Goal: Task Accomplishment & Management: Complete application form

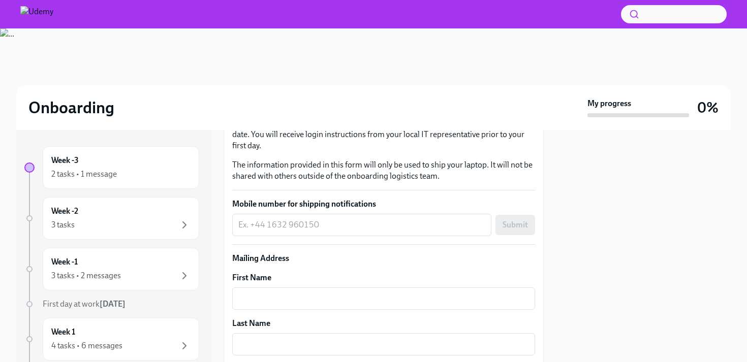
scroll to position [194, 0]
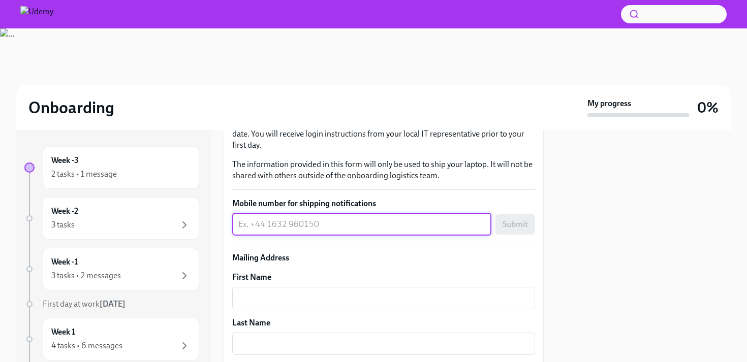
click at [352, 229] on textarea "Mobile number for shipping notifications" at bounding box center [361, 225] width 247 height 12
type textarea "[PHONE_NUMBER]"
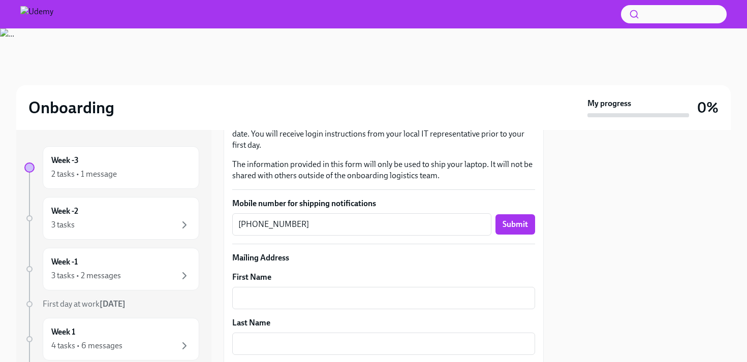
click at [322, 259] on p "Mailing Address" at bounding box center [383, 258] width 303 height 11
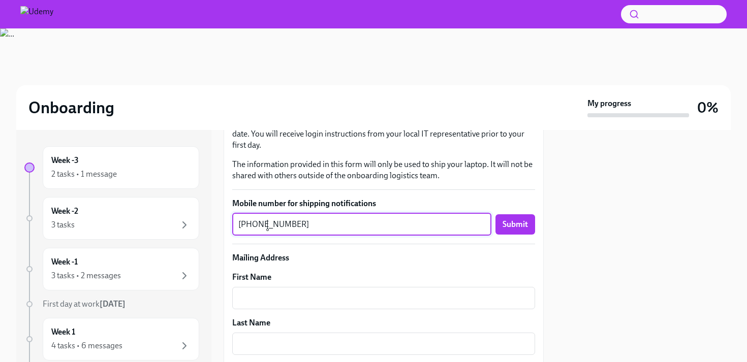
click at [267, 226] on textarea "[PHONE_NUMBER]" at bounding box center [361, 225] width 247 height 12
click at [282, 224] on textarea "[PHONE_NUMBER]" at bounding box center [361, 225] width 247 height 12
click at [631, 222] on div at bounding box center [643, 246] width 175 height 232
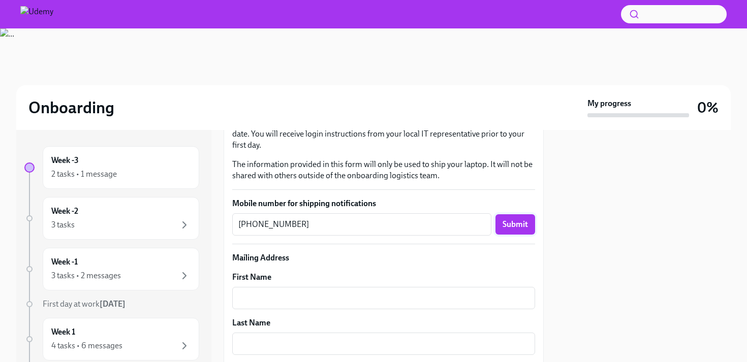
click at [522, 223] on span "Submit" at bounding box center [515, 225] width 25 height 10
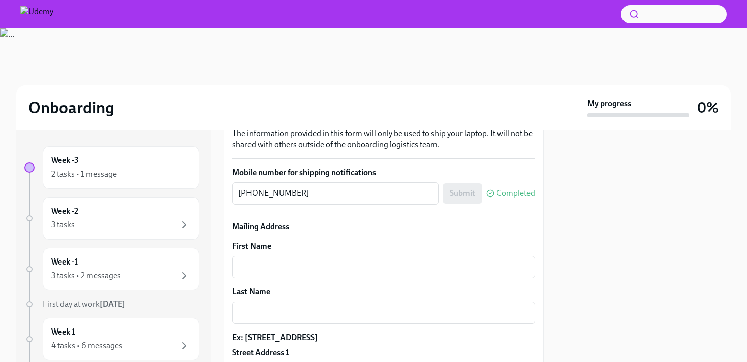
scroll to position [260, 0]
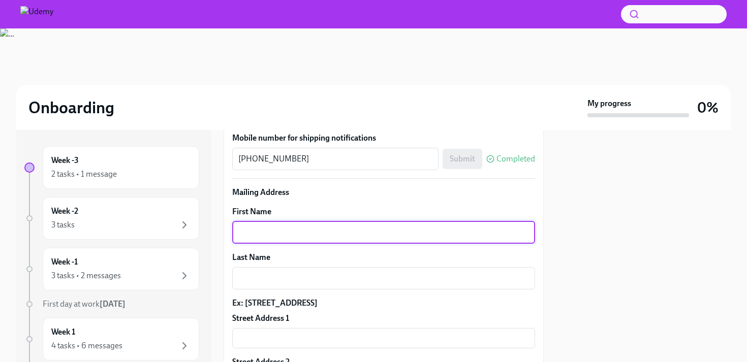
click at [327, 229] on textarea "First Name" at bounding box center [383, 233] width 291 height 12
type textarea "Seda"
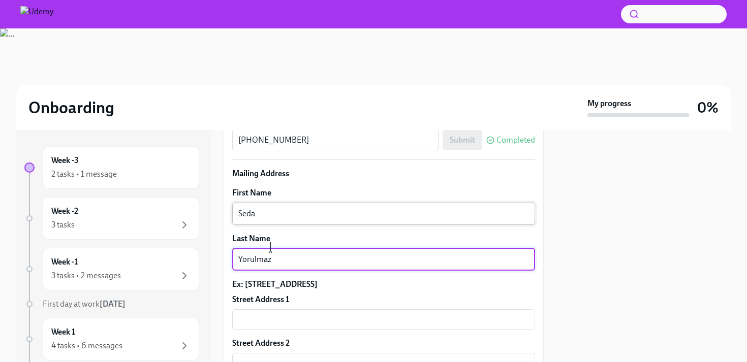
scroll to position [295, 0]
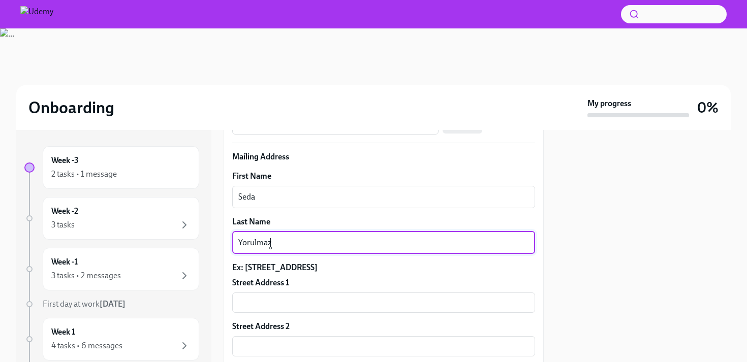
type textarea "Yorulmaz"
click at [653, 188] on div at bounding box center [643, 246] width 175 height 232
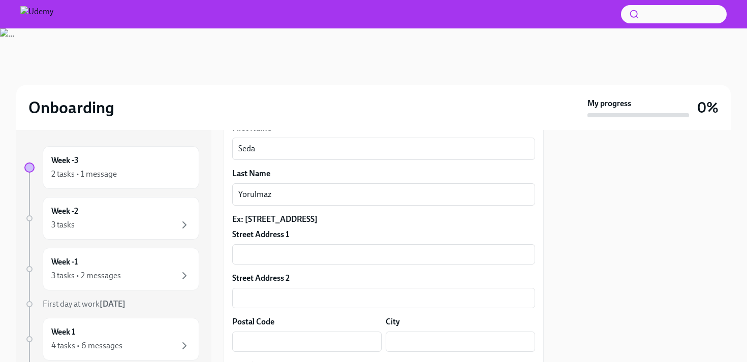
scroll to position [370, 0]
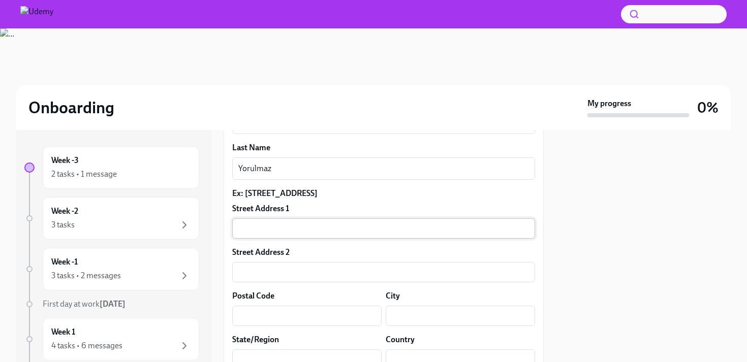
click at [306, 230] on input "text" at bounding box center [383, 229] width 303 height 20
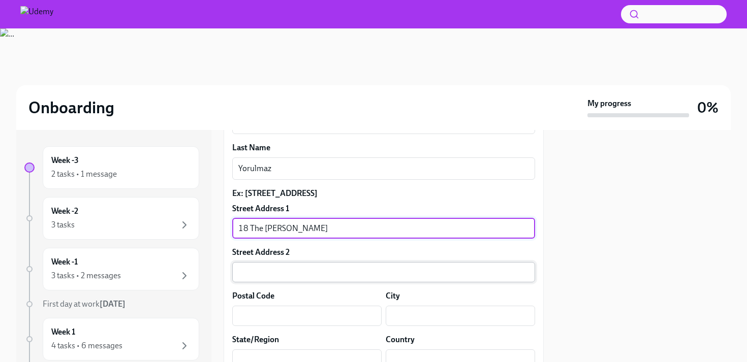
type input "18 The [PERSON_NAME]"
click at [310, 276] on input "text" at bounding box center [383, 272] width 303 height 20
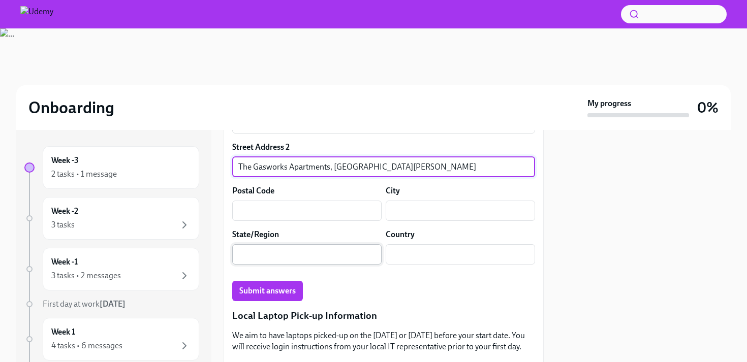
scroll to position [445, 0]
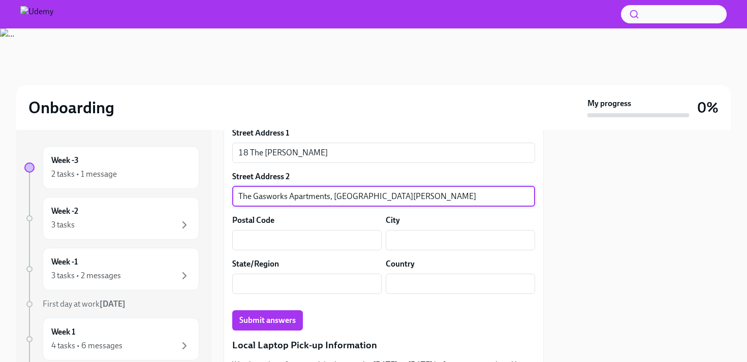
type input "The Gasworks Apartments, [GEOGRAPHIC_DATA][PERSON_NAME]"
click at [682, 231] on div at bounding box center [643, 246] width 175 height 232
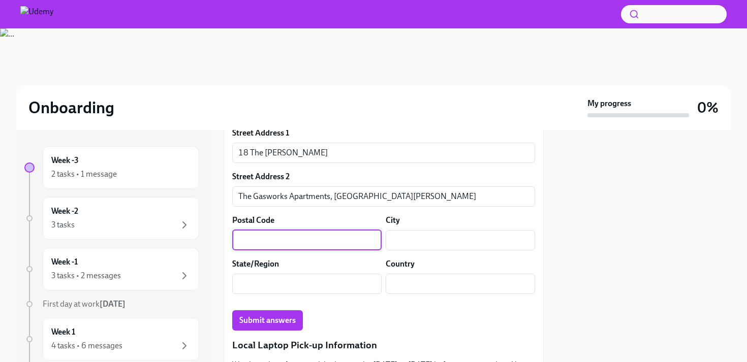
click at [327, 241] on input "text" at bounding box center [306, 240] width 149 height 20
type input "D04 FC03"
click at [403, 241] on input "text" at bounding box center [460, 240] width 149 height 20
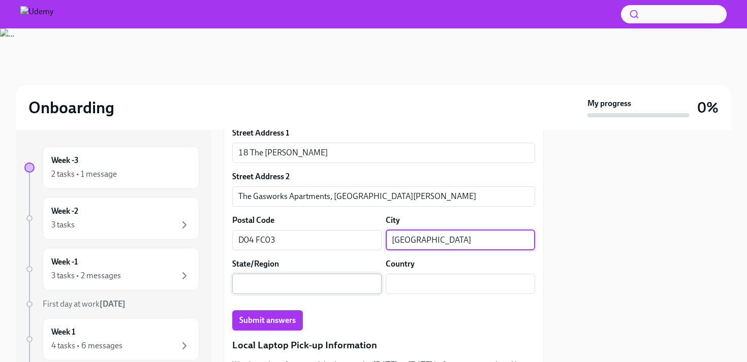
type input "[GEOGRAPHIC_DATA]"
click at [290, 291] on input "text" at bounding box center [306, 284] width 149 height 20
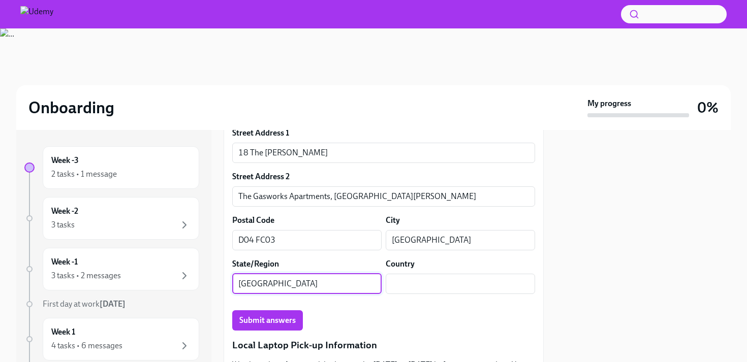
scroll to position [478, 0]
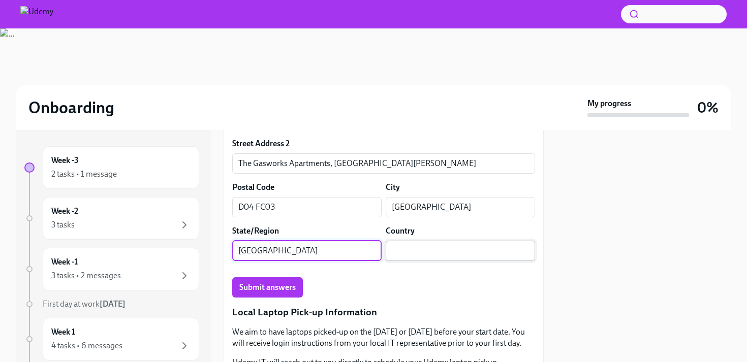
type input "[GEOGRAPHIC_DATA]"
click at [419, 250] on input "text" at bounding box center [460, 251] width 149 height 20
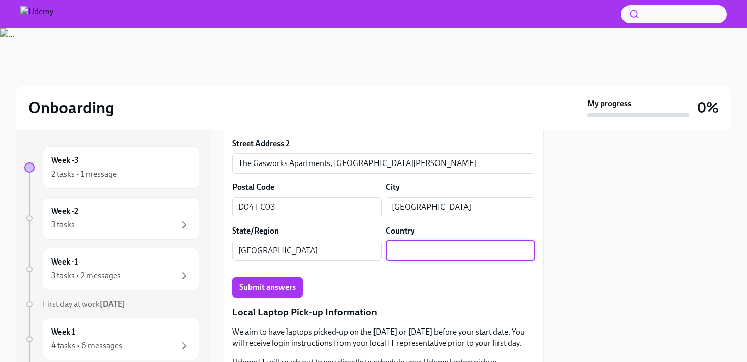
scroll to position [478, 0]
type input "[GEOGRAPHIC_DATA]"
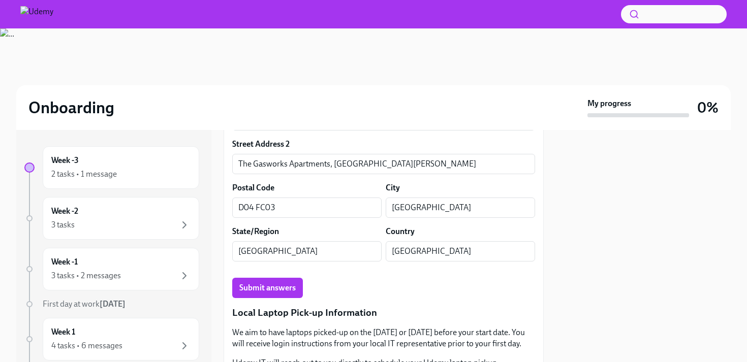
click at [738, 212] on div "Onboarding My progress 0% Week -3 2 tasks • 1 message Week -2 3 tasks Week -1 3…" at bounding box center [373, 195] width 747 height 334
click at [297, 287] on button "Submit answers" at bounding box center [267, 288] width 71 height 20
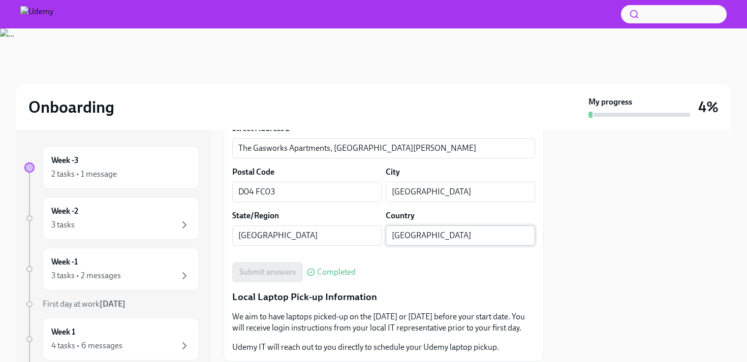
scroll to position [526, 0]
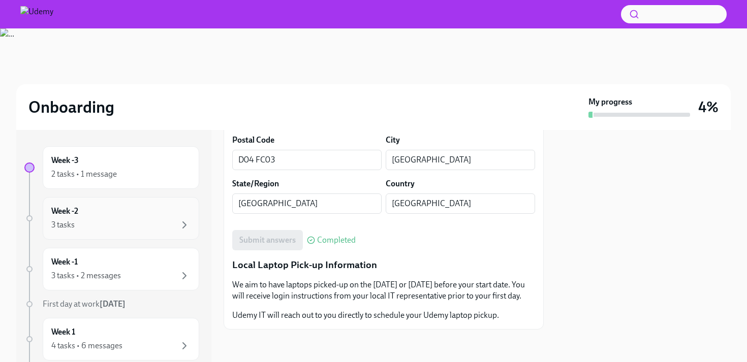
click at [110, 223] on div "3 tasks" at bounding box center [120, 225] width 139 height 12
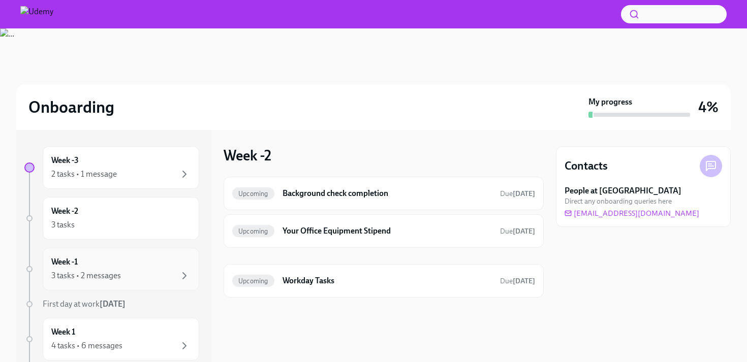
click at [128, 258] on div "Week -1 3 tasks • 2 messages" at bounding box center [120, 269] width 139 height 25
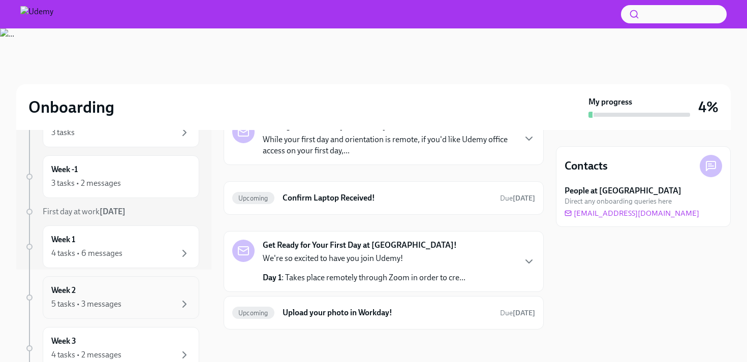
scroll to position [103, 0]
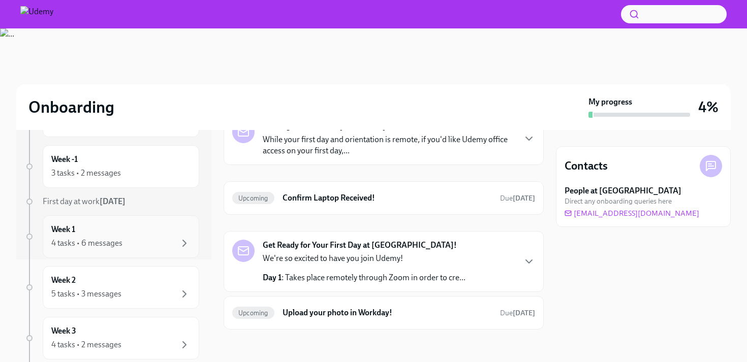
click at [146, 234] on div "Week 1 4 tasks • 6 messages" at bounding box center [120, 236] width 139 height 25
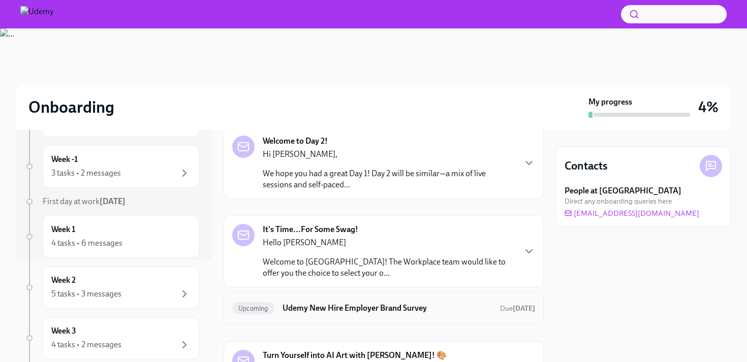
scroll to position [277, 0]
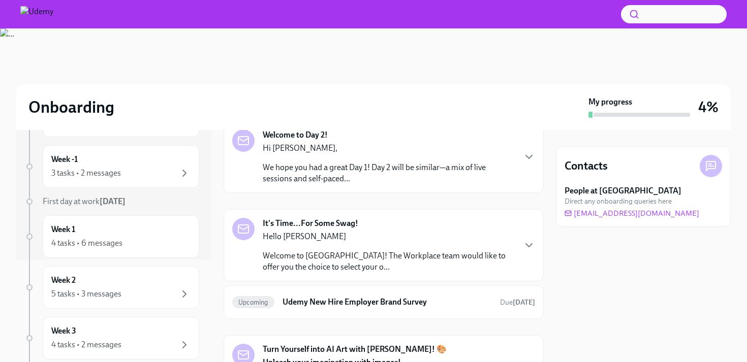
click at [452, 247] on div "Hello [PERSON_NAME] Welcome to Udemy! The Workplace team would like to offer yo…" at bounding box center [389, 252] width 252 height 42
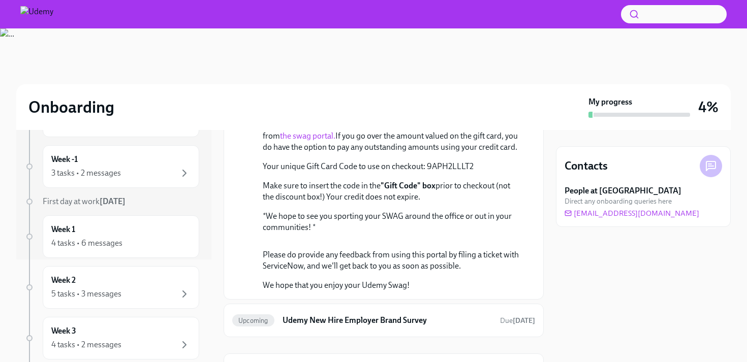
scroll to position [498, 0]
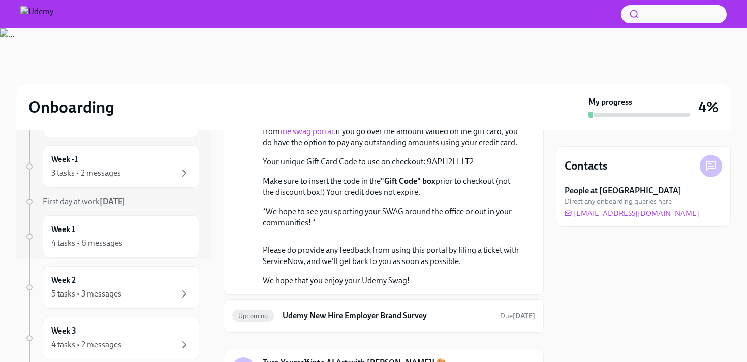
click at [336, 136] on link "the swag portal." at bounding box center [307, 132] width 55 height 10
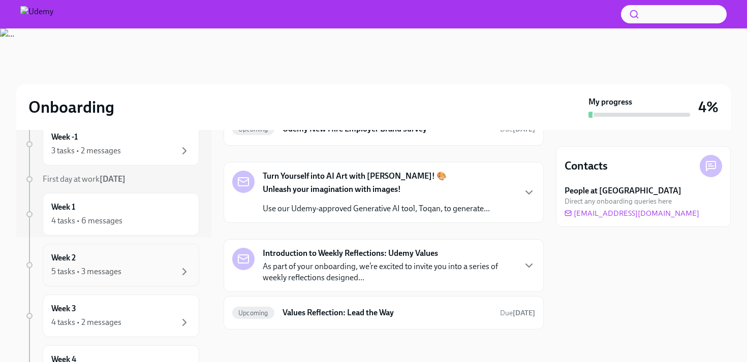
scroll to position [150, 0]
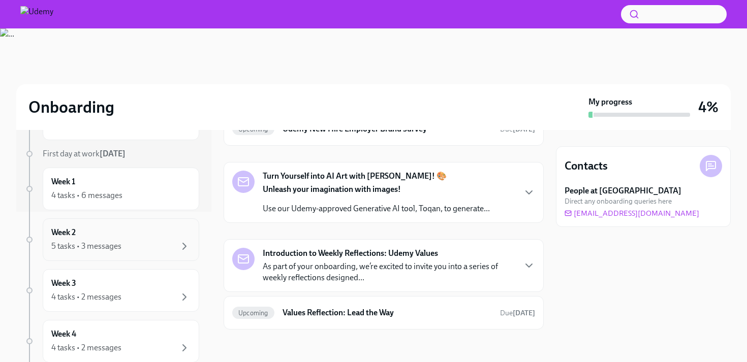
click at [140, 232] on div "Week 2 5 tasks • 3 messages" at bounding box center [120, 239] width 139 height 25
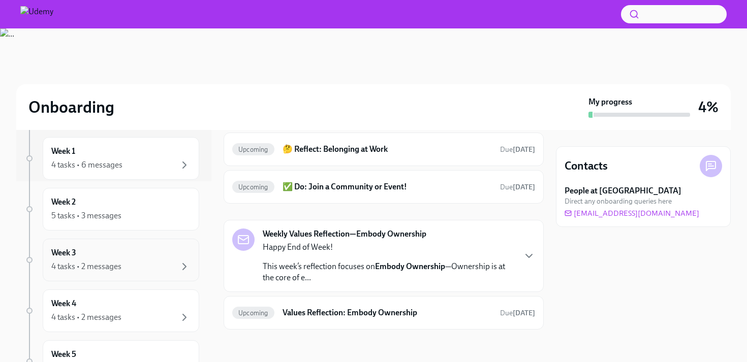
scroll to position [191, 0]
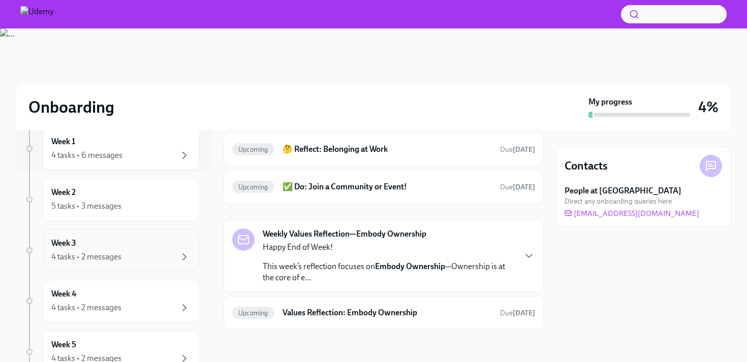
click at [142, 264] on div "Week 3 4 tasks • 2 messages" at bounding box center [121, 250] width 157 height 43
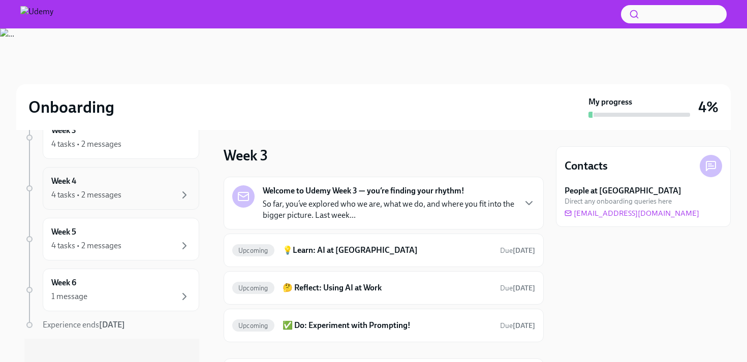
scroll to position [313, 0]
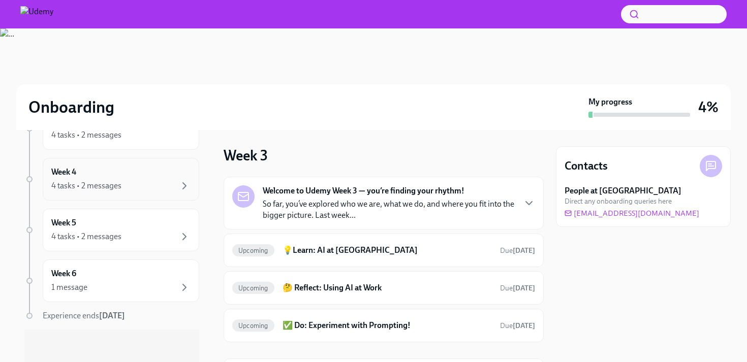
click at [129, 191] on div "4 tasks • 2 messages" at bounding box center [120, 186] width 139 height 12
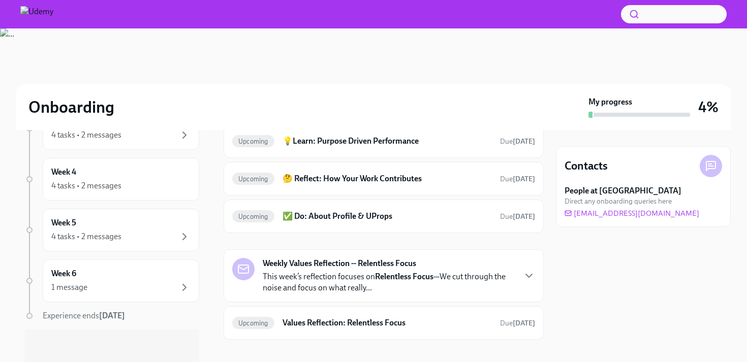
scroll to position [119, 0]
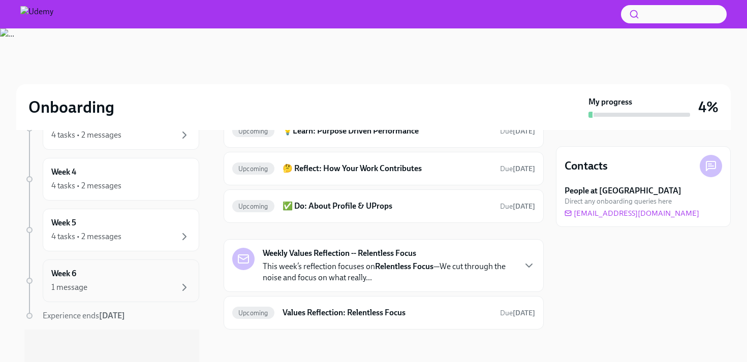
click at [150, 273] on div "Week 6 1 message" at bounding box center [120, 280] width 139 height 25
